Goal: Transaction & Acquisition: Purchase product/service

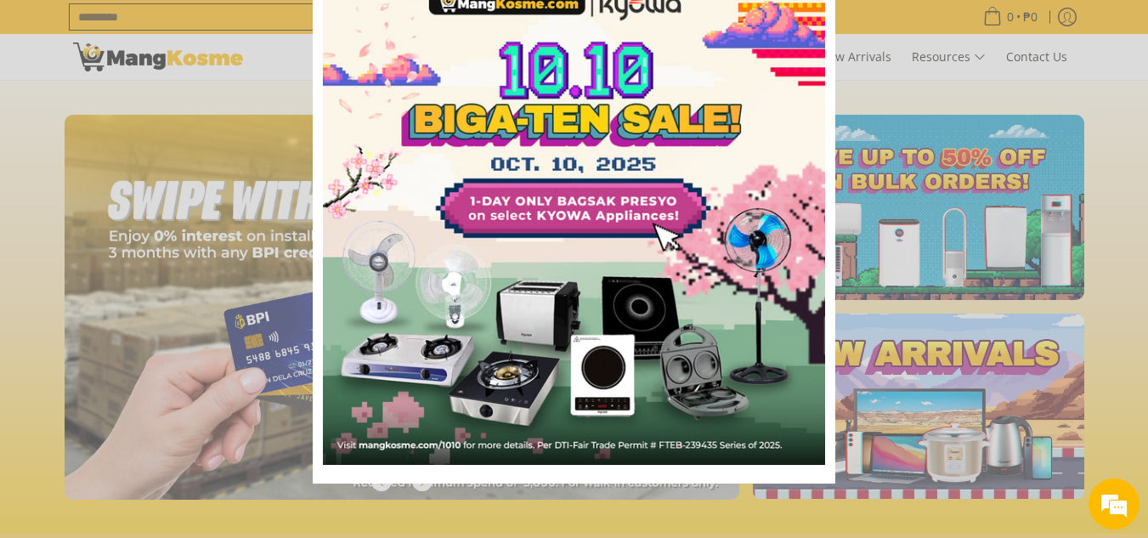
click at [826, 14] on div "Marketing offer form" at bounding box center [574, 217] width 522 height 531
click at [866, 26] on div "Marketing offer form" at bounding box center [574, 269] width 1148 height 538
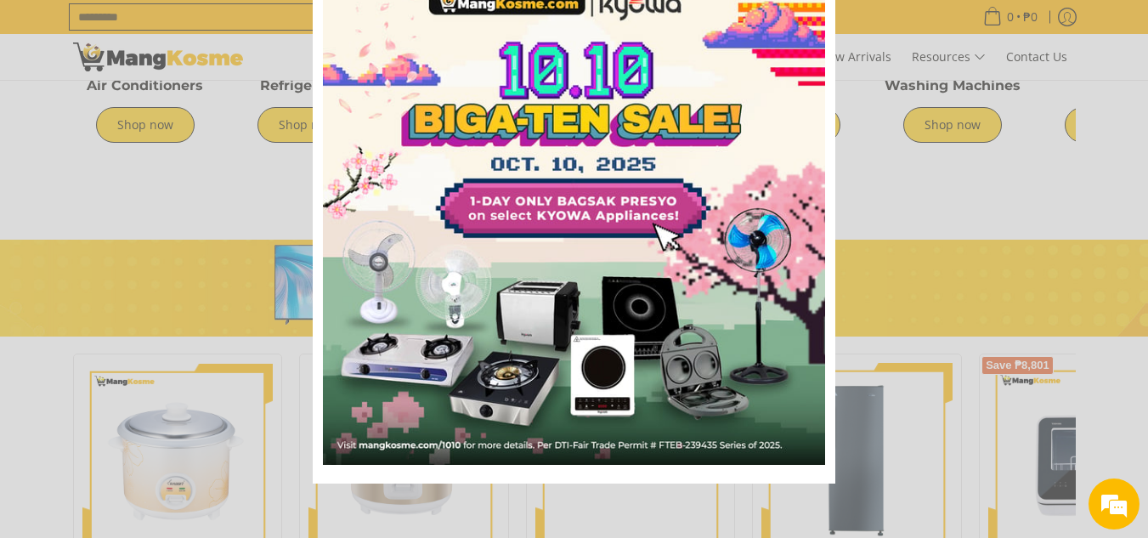
scroll to position [826, 0]
click at [889, 296] on div "Marketing offer form" at bounding box center [574, 269] width 1148 height 538
click at [147, 192] on div "Marketing offer form" at bounding box center [574, 269] width 1148 height 538
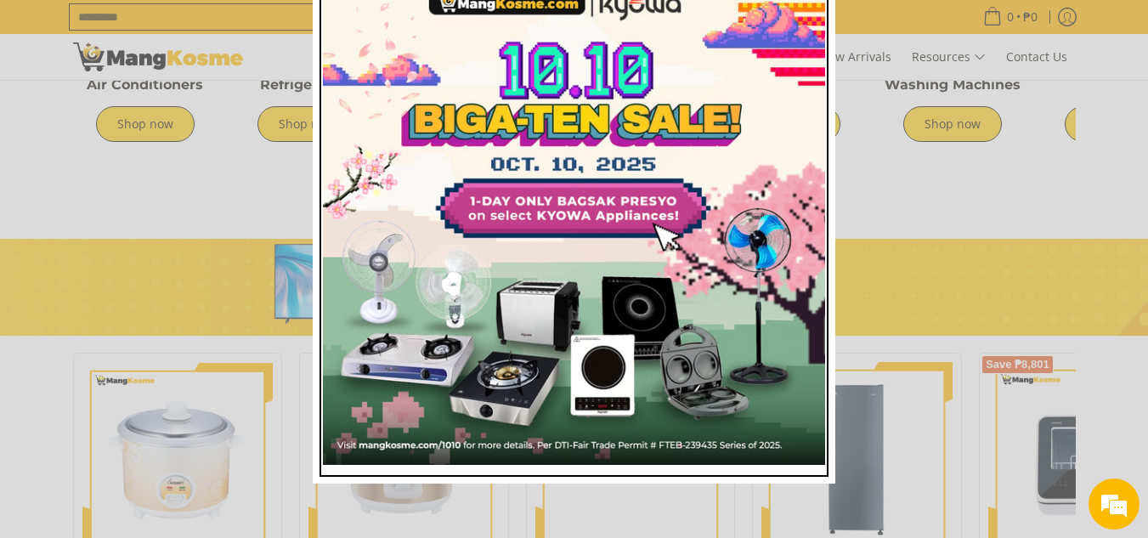
click at [675, 26] on img "Marketing offer form" at bounding box center [574, 214] width 502 height 502
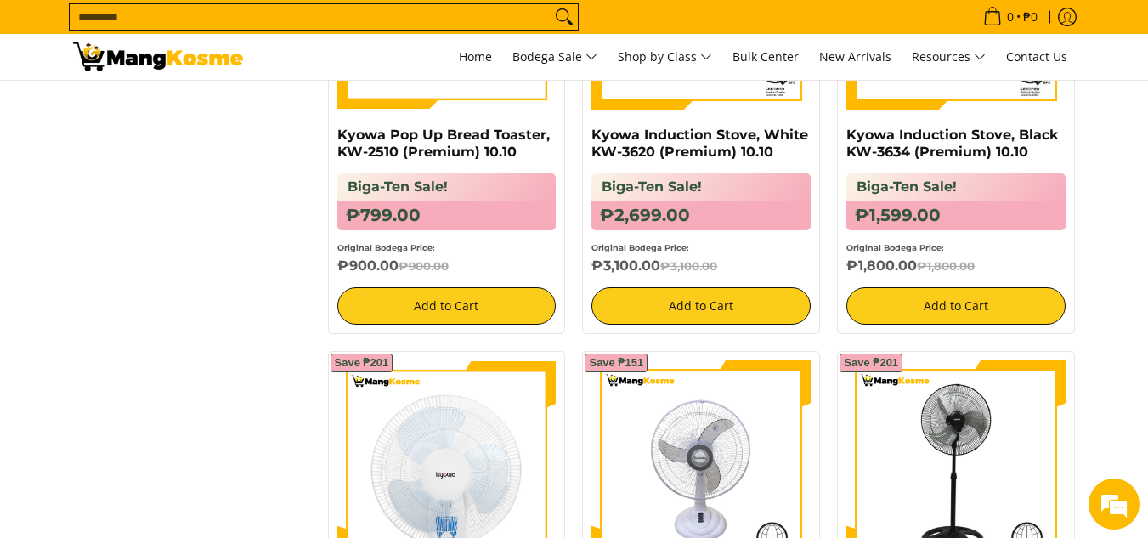
scroll to position [1007, 0]
